Goal: Task Accomplishment & Management: Complete application form

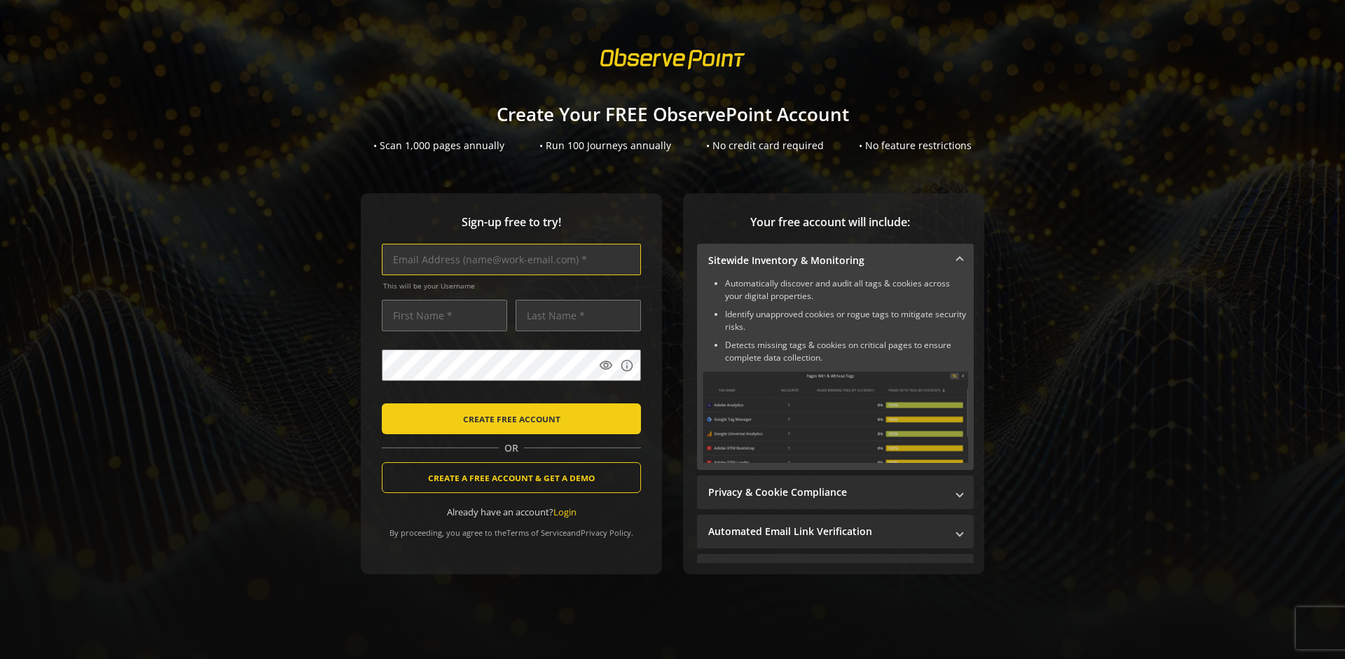
click at [508, 259] on input "text" at bounding box center [511, 260] width 259 height 32
type input "[EMAIL_ADDRESS][DOMAIN_NAME]"
click at [440, 315] on input "text" at bounding box center [444, 316] width 125 height 32
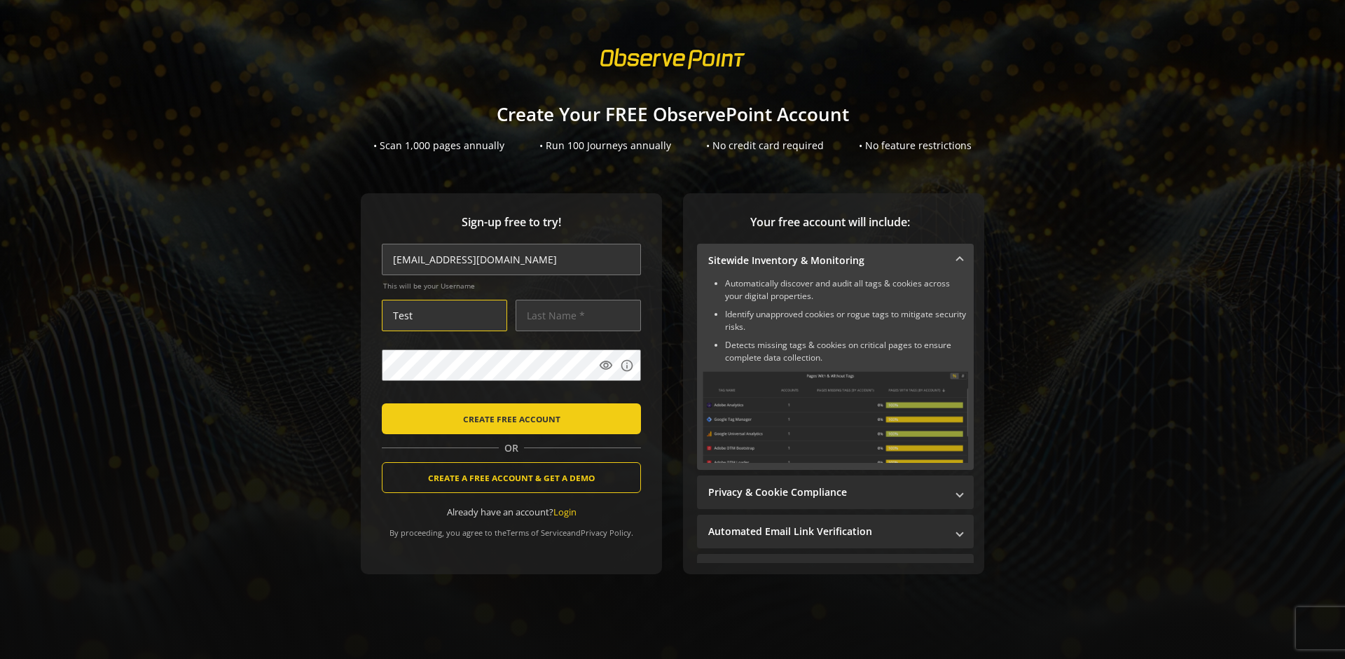
type input "Test"
click at [574, 315] on input "text" at bounding box center [577, 316] width 125 height 32
type input "User"
click at [690, 399] on body "Loading... Create Your FREE ObservePoint Account • Scan 1,000 pages annually • …" at bounding box center [672, 329] width 1345 height 659
click at [508, 418] on span "CREATE FREE ACCOUNT" at bounding box center [511, 418] width 97 height 25
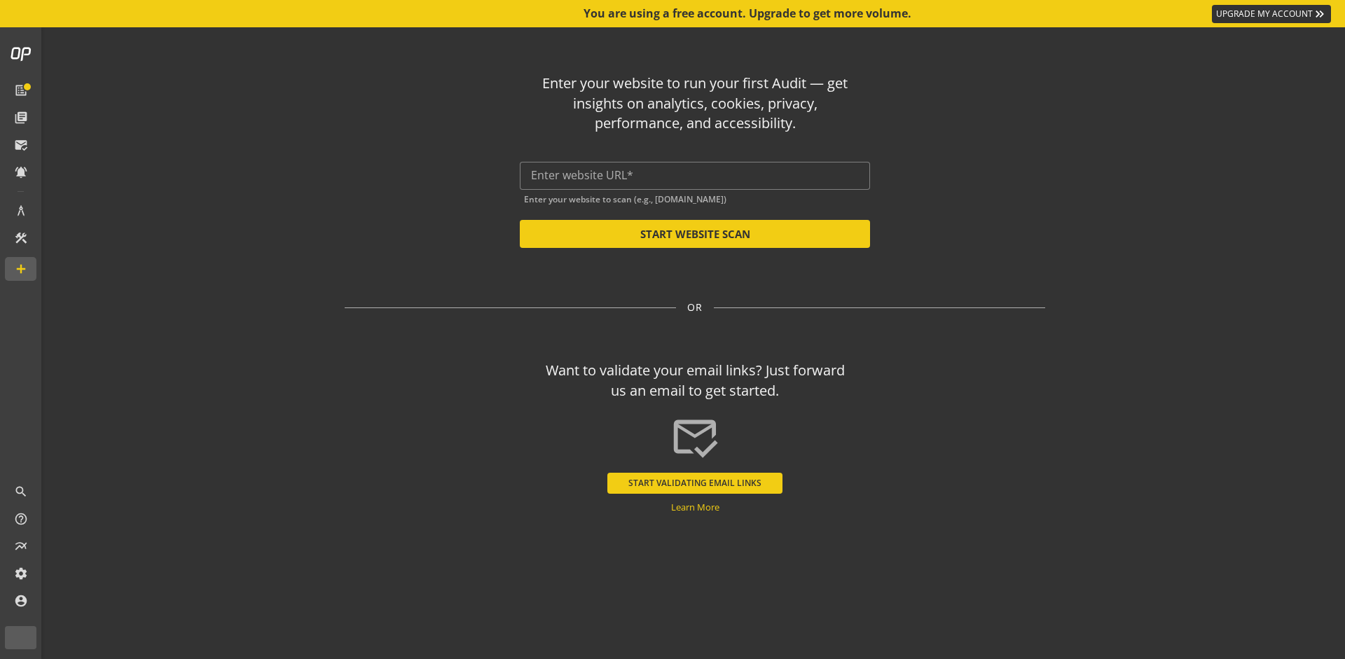
click at [695, 175] on input "text" at bounding box center [695, 175] width 328 height 13
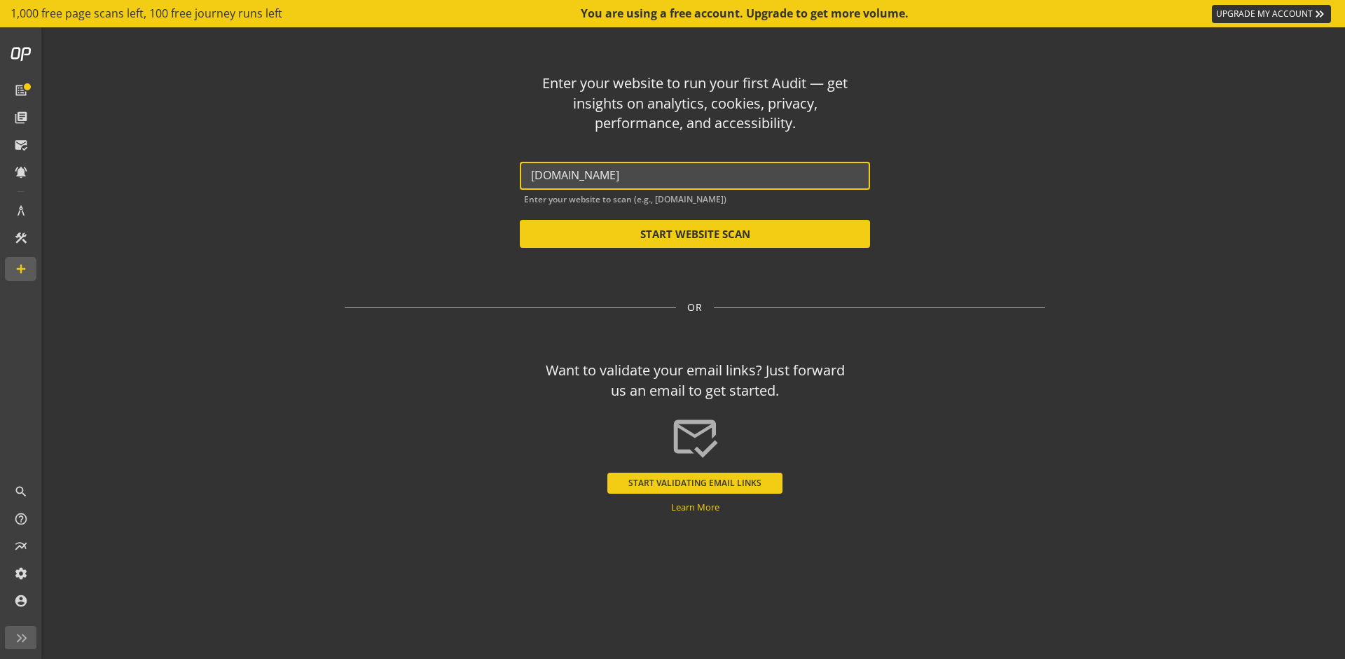
click at [695, 234] on button "START WEBSITE SCAN" at bounding box center [695, 234] width 350 height 28
type input "[URL][DOMAIN_NAME]"
